Goal: Navigation & Orientation: Understand site structure

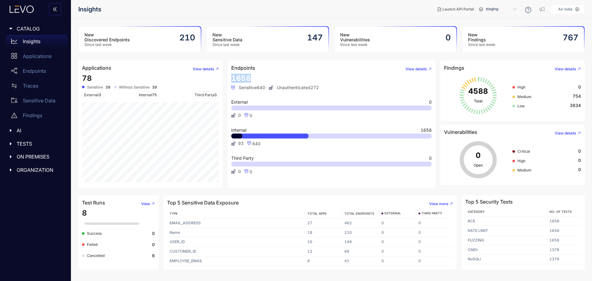
drag, startPoint x: 250, startPoint y: 79, endPoint x: 231, endPoint y: 76, distance: 19.0
click at [231, 76] on article "Endpoints View details 1658 Sensitive 640 Unauthenticated 272 External 0 0 0 In…" at bounding box center [332, 123] width 208 height 127
click at [97, 41] on h3 "New Discovered Endpoints" at bounding box center [107, 37] width 45 height 10
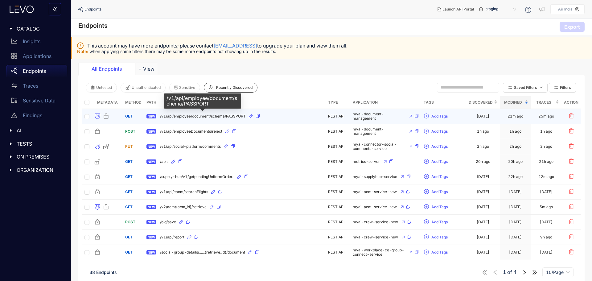
click at [211, 114] on span "/v1/api/employee/document/schema/PASSPORT" at bounding box center [203, 116] width 86 height 4
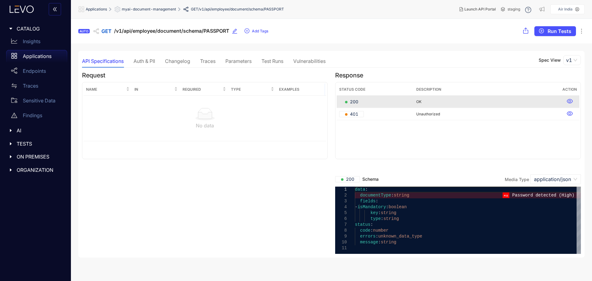
scroll to position [0, 0]
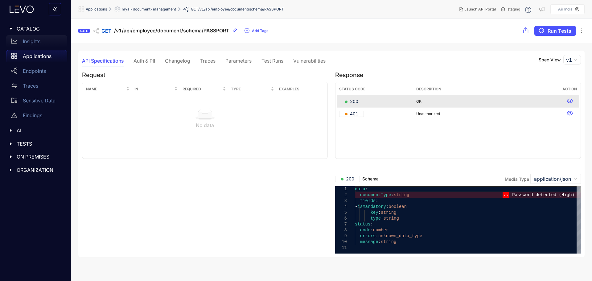
click at [35, 40] on p "Insights" at bounding box center [32, 42] width 18 height 6
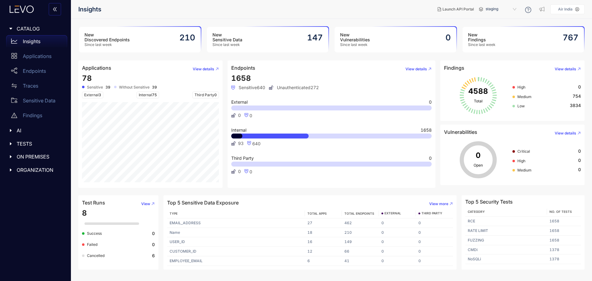
click at [266, 31] on div "New Sensitive Data Since last week 147" at bounding box center [268, 40] width 122 height 26
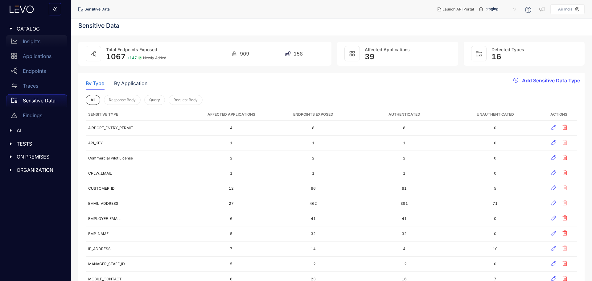
click at [40, 40] on p "Insights" at bounding box center [32, 42] width 18 height 6
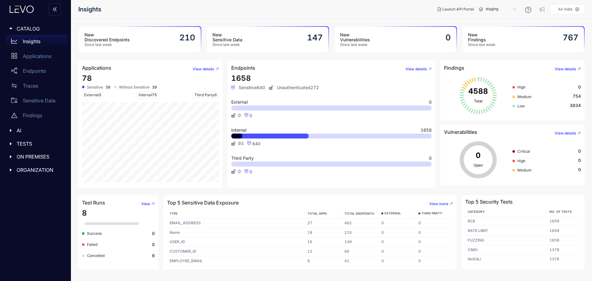
click at [177, 39] on div "New Discovered Endpoints Since last week 210" at bounding box center [140, 40] width 122 height 26
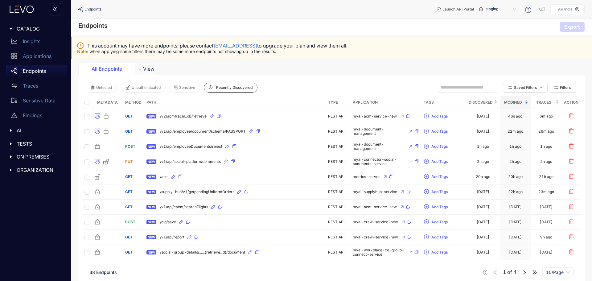
click at [7, 171] on div "ORGANIZATION" at bounding box center [36, 169] width 64 height 13
click at [10, 156] on icon "caret-right" at bounding box center [11, 157] width 4 height 4
click at [10, 143] on icon "caret-right" at bounding box center [11, 143] width 2 height 3
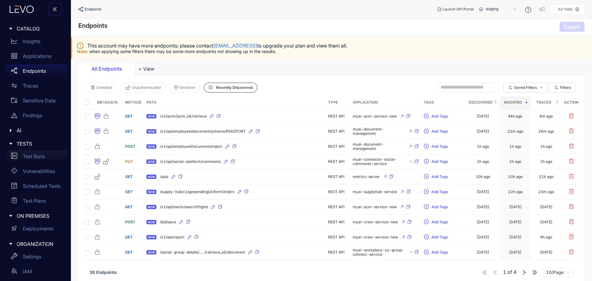
click at [37, 158] on p "Test Runs" at bounding box center [34, 157] width 22 height 6
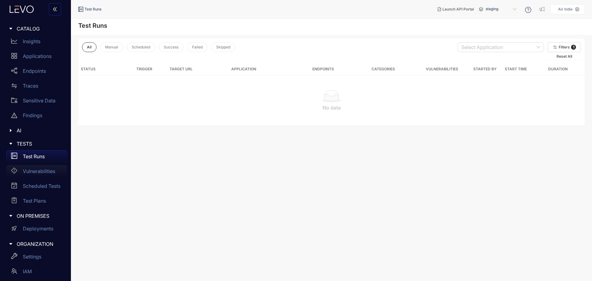
click at [35, 170] on p "Vulnerabilities" at bounding box center [39, 171] width 32 height 6
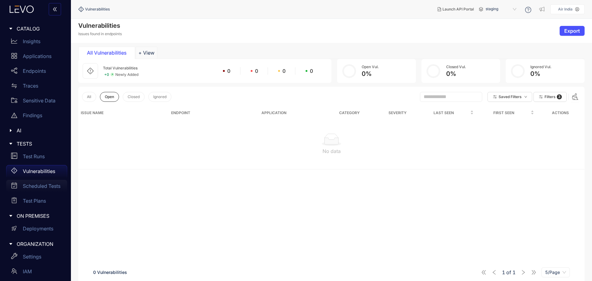
click at [43, 188] on p "Scheduled Tests" at bounding box center [42, 186] width 38 height 6
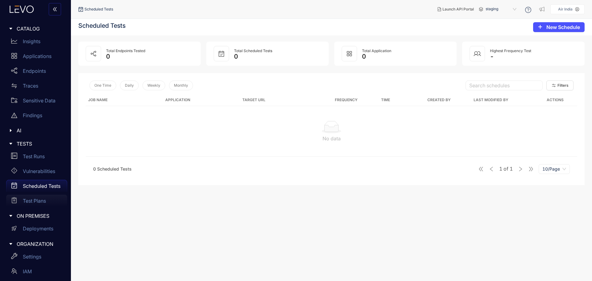
click at [39, 201] on p "Test Plans" at bounding box center [34, 201] width 23 height 6
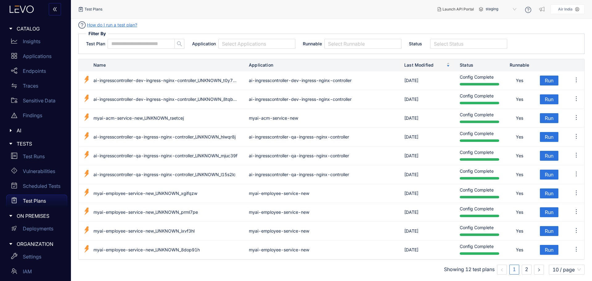
click at [15, 130] on div at bounding box center [13, 131] width 8 height 6
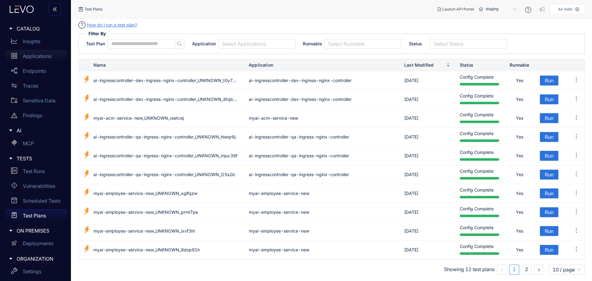
click at [34, 56] on p "Applications" at bounding box center [37, 56] width 29 height 6
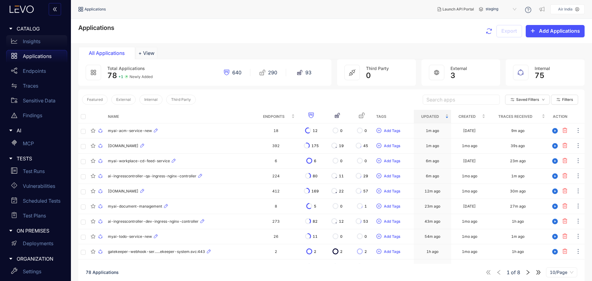
click at [40, 44] on p "Insights" at bounding box center [32, 42] width 18 height 6
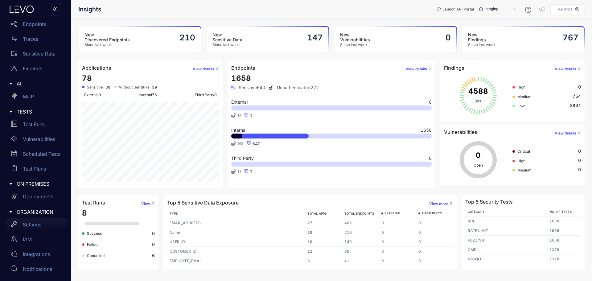
scroll to position [47, 0]
click at [35, 225] on p "Settings" at bounding box center [32, 224] width 19 height 6
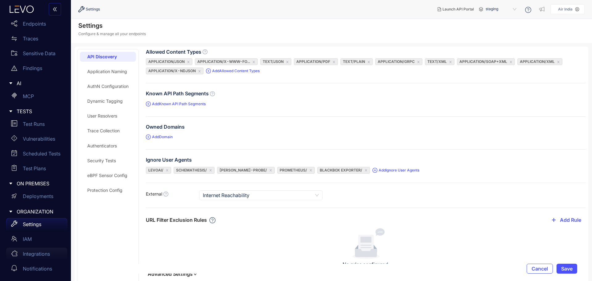
click at [35, 255] on p "Integrations" at bounding box center [36, 254] width 27 height 6
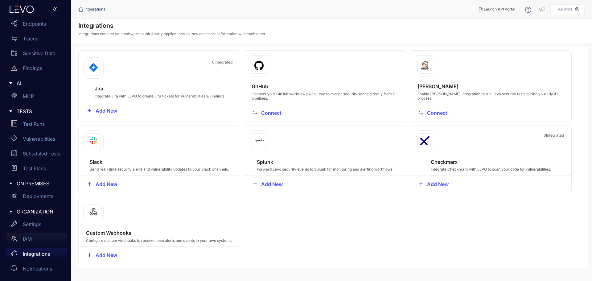
click at [37, 241] on div "IAM" at bounding box center [36, 239] width 61 height 12
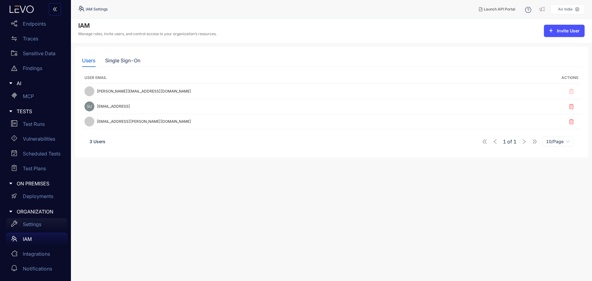
click at [40, 228] on div "Settings" at bounding box center [36, 224] width 61 height 12
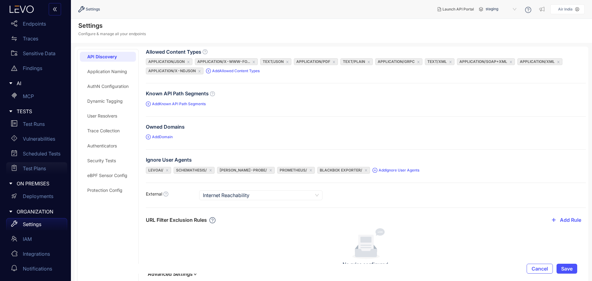
click at [36, 167] on p "Test Plans" at bounding box center [34, 169] width 23 height 6
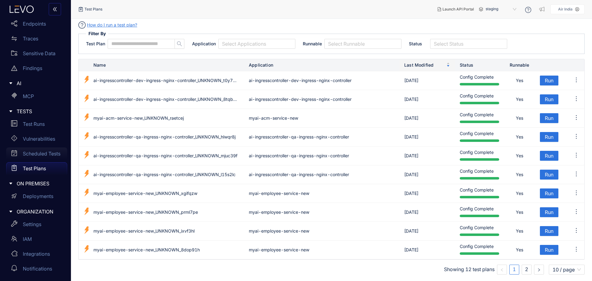
click at [37, 159] on div "Scheduled Tests" at bounding box center [36, 153] width 61 height 12
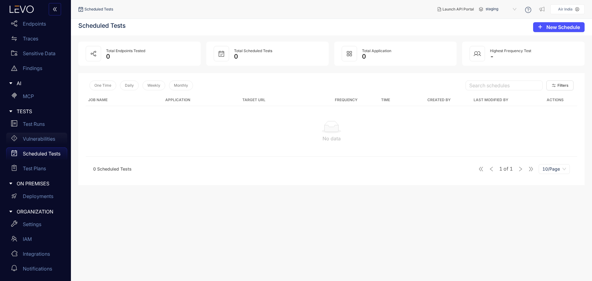
click at [43, 135] on div "Vulnerabilities" at bounding box center [36, 139] width 61 height 12
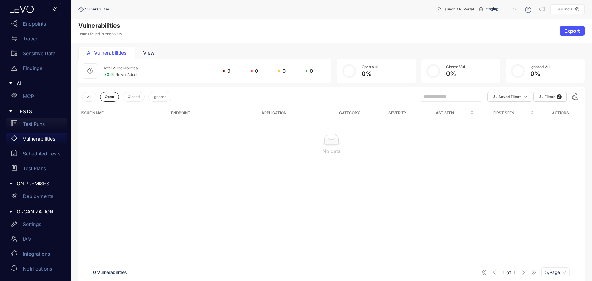
click at [41, 127] on p "Test Runs" at bounding box center [34, 124] width 22 height 6
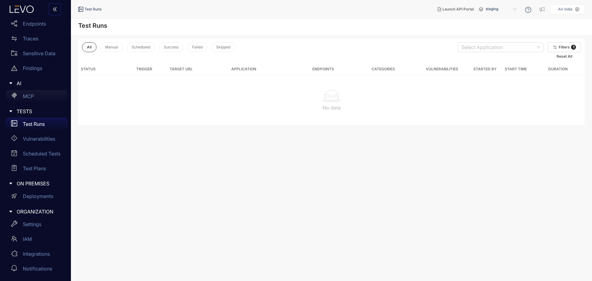
click at [36, 92] on div "MCP" at bounding box center [36, 96] width 61 height 12
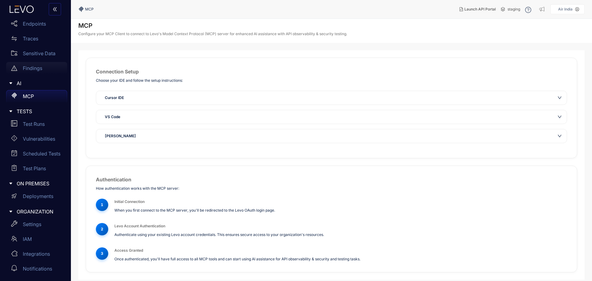
click at [40, 71] on p "Findings" at bounding box center [32, 68] width 19 height 6
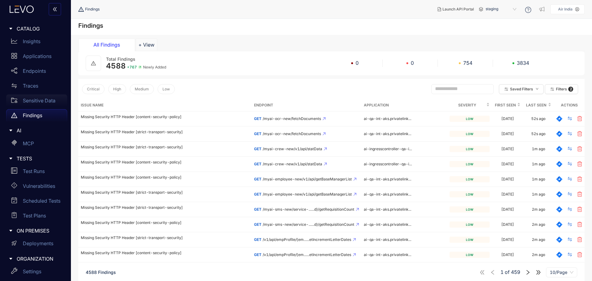
click at [34, 104] on div "Sensitive Data" at bounding box center [36, 100] width 61 height 12
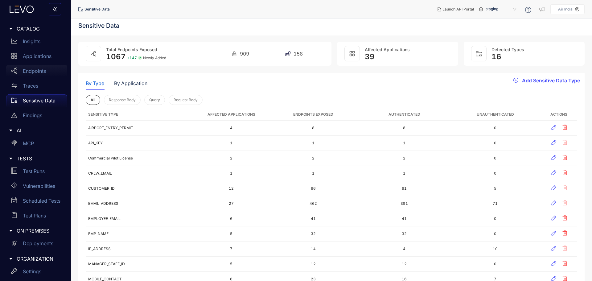
click at [39, 79] on link "Endpoints" at bounding box center [36, 72] width 61 height 15
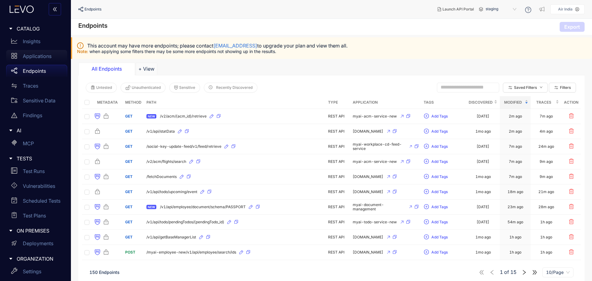
drag, startPoint x: 34, startPoint y: 57, endPoint x: 55, endPoint y: 58, distance: 21.0
click at [34, 57] on p "Applications" at bounding box center [37, 56] width 29 height 6
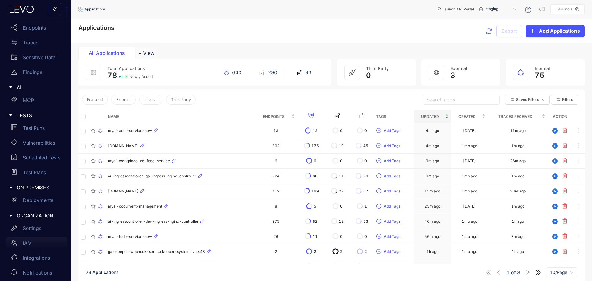
scroll to position [47, 0]
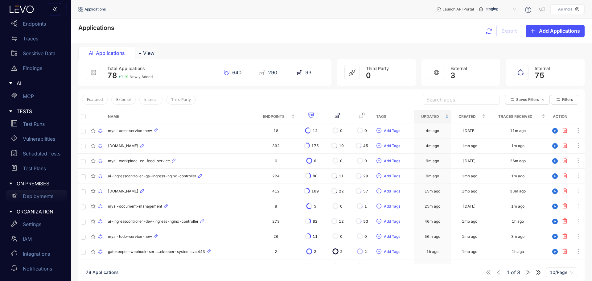
click at [41, 197] on p "Deployments" at bounding box center [38, 196] width 31 height 6
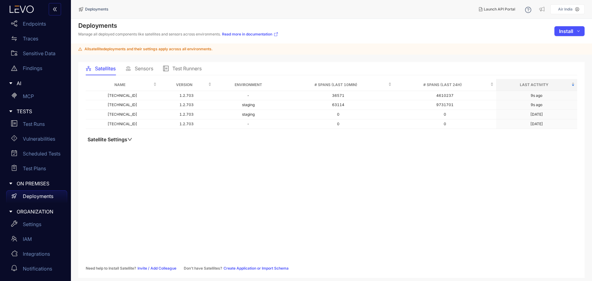
click at [126, 139] on button "Satellite Settings" at bounding box center [110, 139] width 48 height 6
click at [151, 70] on span "Sensors" at bounding box center [144, 69] width 19 height 6
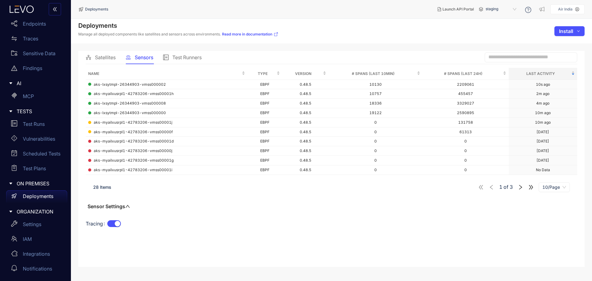
click at [183, 57] on span "Test Runners" at bounding box center [186, 58] width 29 height 6
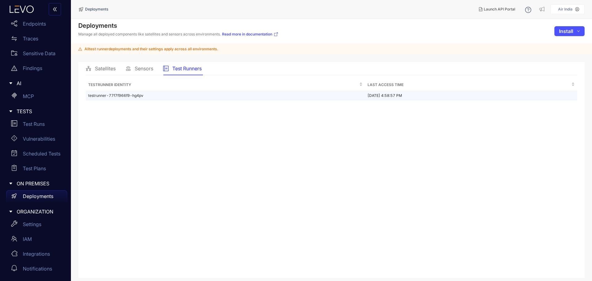
click at [147, 98] on td "testrunner-77f7f966f9-hg4pv" at bounding box center [225, 96] width 279 height 10
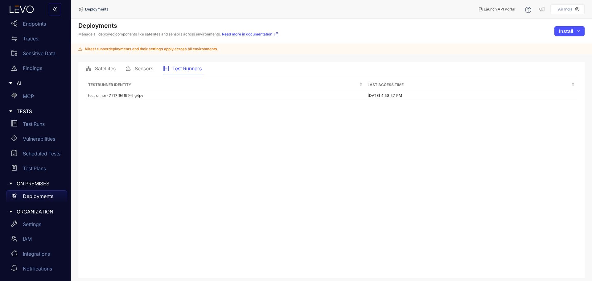
click at [147, 68] on span "Sensors" at bounding box center [144, 69] width 19 height 6
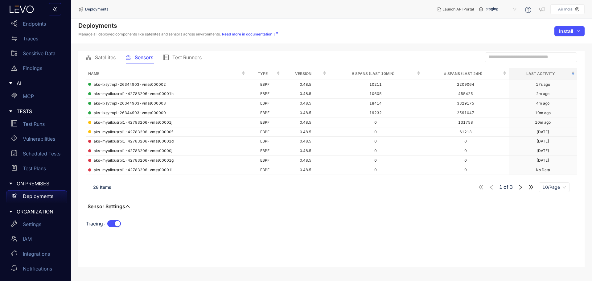
click at [519, 189] on icon "right" at bounding box center [521, 187] width 6 height 6
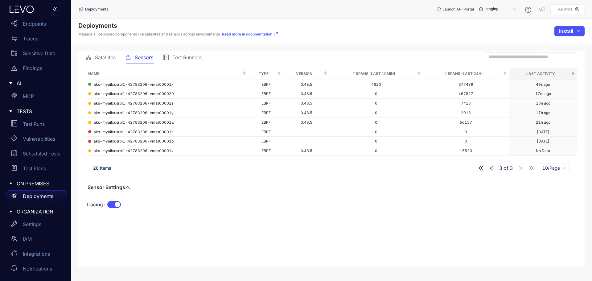
click at [495, 168] on div "3 of 3 10/Page" at bounding box center [524, 168] width 92 height 10
click at [489, 168] on icon "left" at bounding box center [492, 168] width 6 height 6
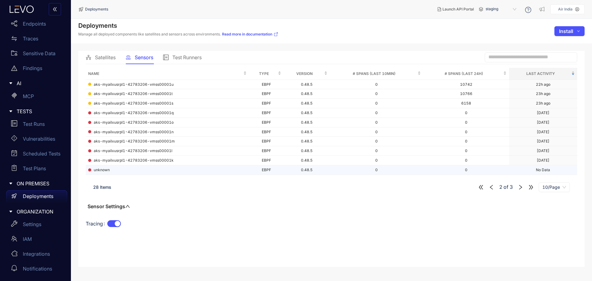
click at [489, 168] on td "0" at bounding box center [467, 170] width 86 height 10
click at [487, 189] on div "2 of 3 10/Page" at bounding box center [524, 187] width 92 height 10
click at [490, 186] on icon "left" at bounding box center [492, 187] width 6 height 6
